Goal: Find specific page/section: Find specific page/section

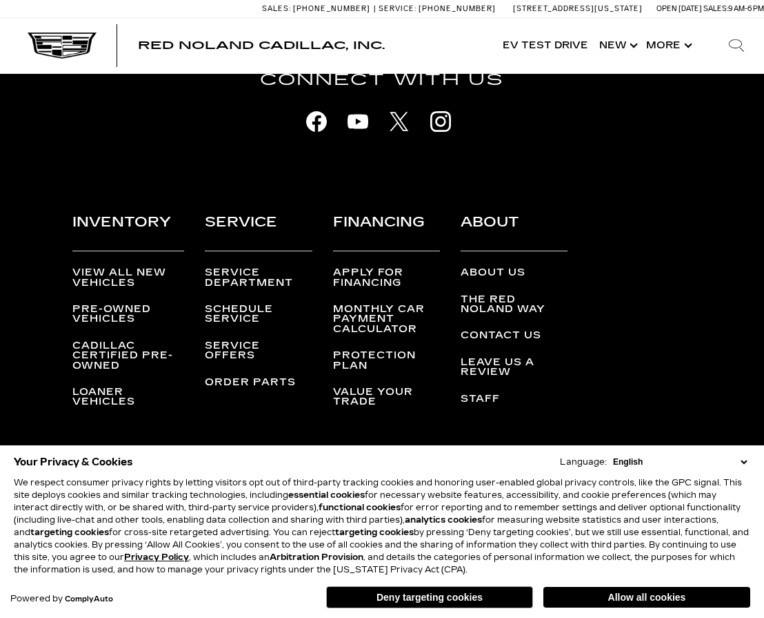
click at [483, 398] on link "Staff" at bounding box center [480, 399] width 39 height 12
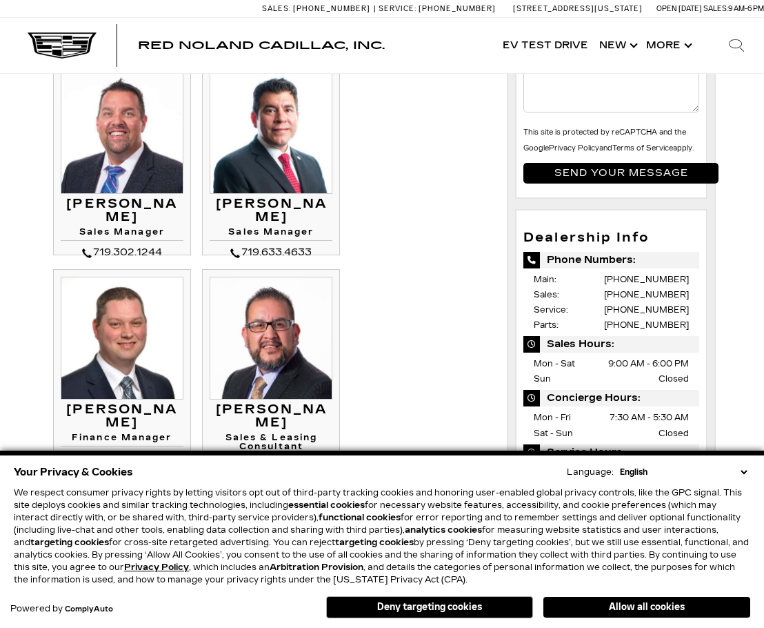
scroll to position [345, 0]
click at [745, 471] on select "English Spanish / Español English / [GEOGRAPHIC_DATA] Korean / 한국어 Vietnamese /…" at bounding box center [684, 472] width 134 height 12
click at [744, 470] on select "English Spanish / Español English / United Kingdom Korean / 한국어 Vietnamese / Ti…" at bounding box center [684, 472] width 134 height 12
drag, startPoint x: 744, startPoint y: 470, endPoint x: 724, endPoint y: 472, distance: 20.8
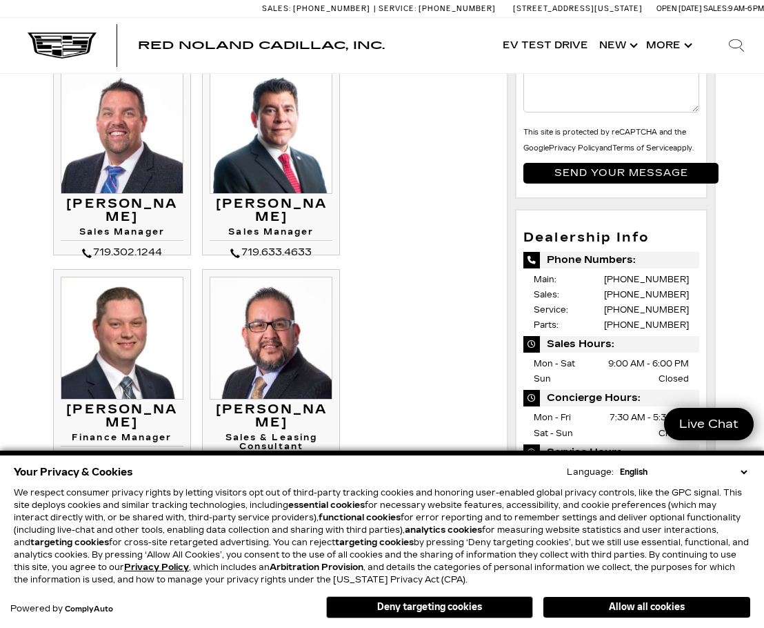
click at [744, 470] on select "English Spanish / Español English / United Kingdom Korean / 한국어 Vietnamese / Ti…" at bounding box center [684, 472] width 134 height 12
drag, startPoint x: 499, startPoint y: 605, endPoint x: 280, endPoint y: 307, distance: 369.7
click at [498, 605] on button "Deny targeting cookies" at bounding box center [429, 607] width 207 height 22
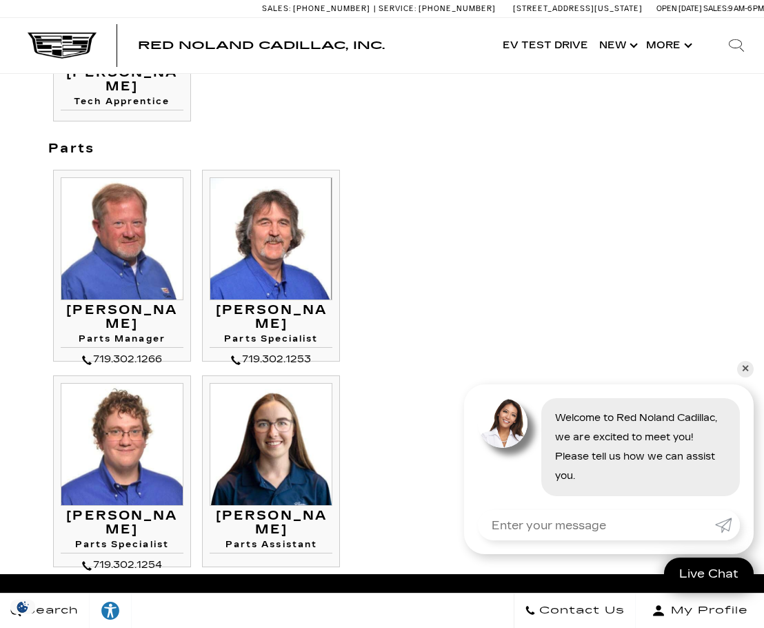
scroll to position [3036, 0]
